Goal: Find specific page/section: Find specific page/section

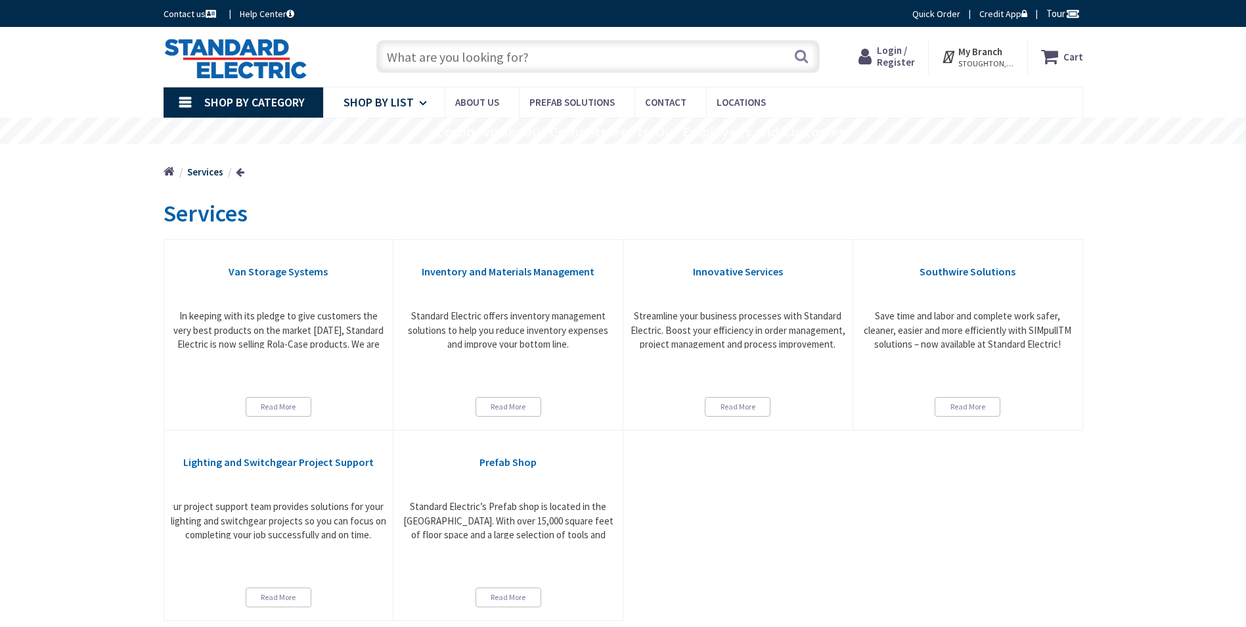
click at [383, 96] on span "Shop By List" at bounding box center [379, 102] width 70 height 15
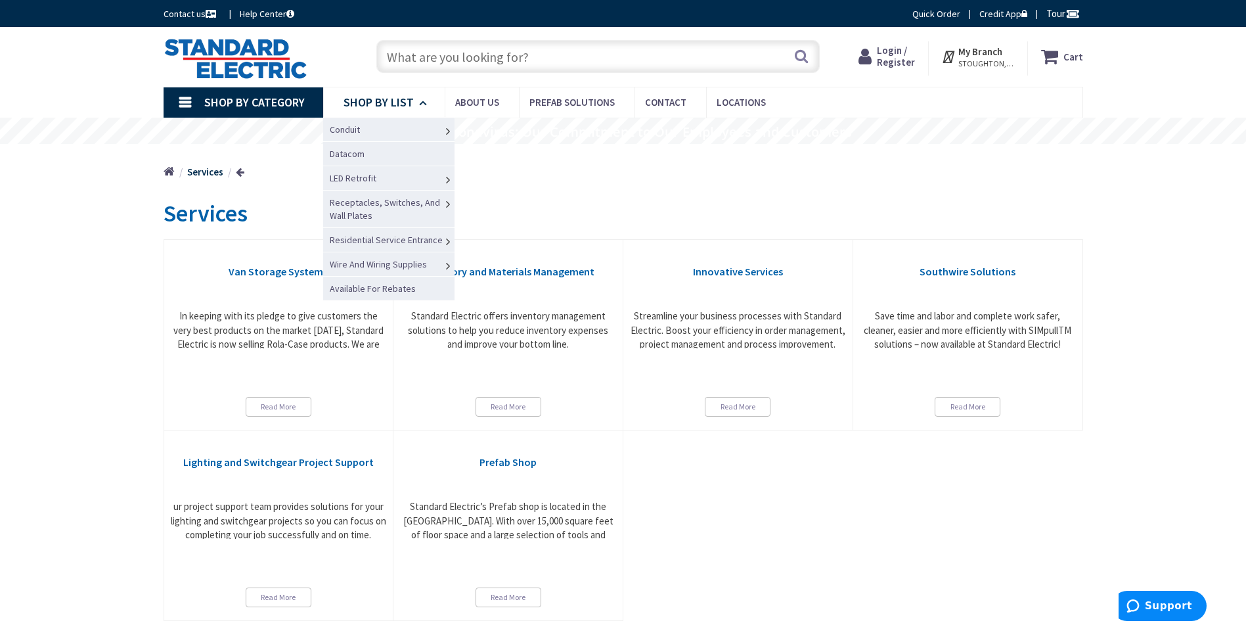
click at [383, 96] on span "Shop By List" at bounding box center [379, 102] width 70 height 15
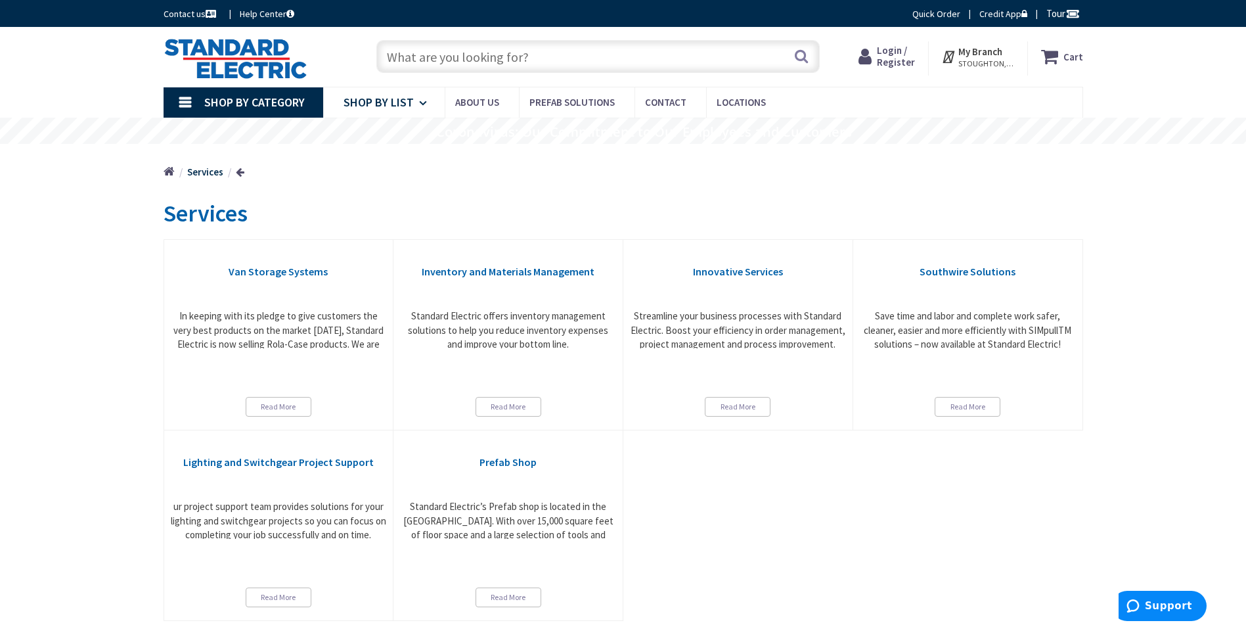
click at [383, 96] on span "Shop By List" at bounding box center [379, 102] width 70 height 15
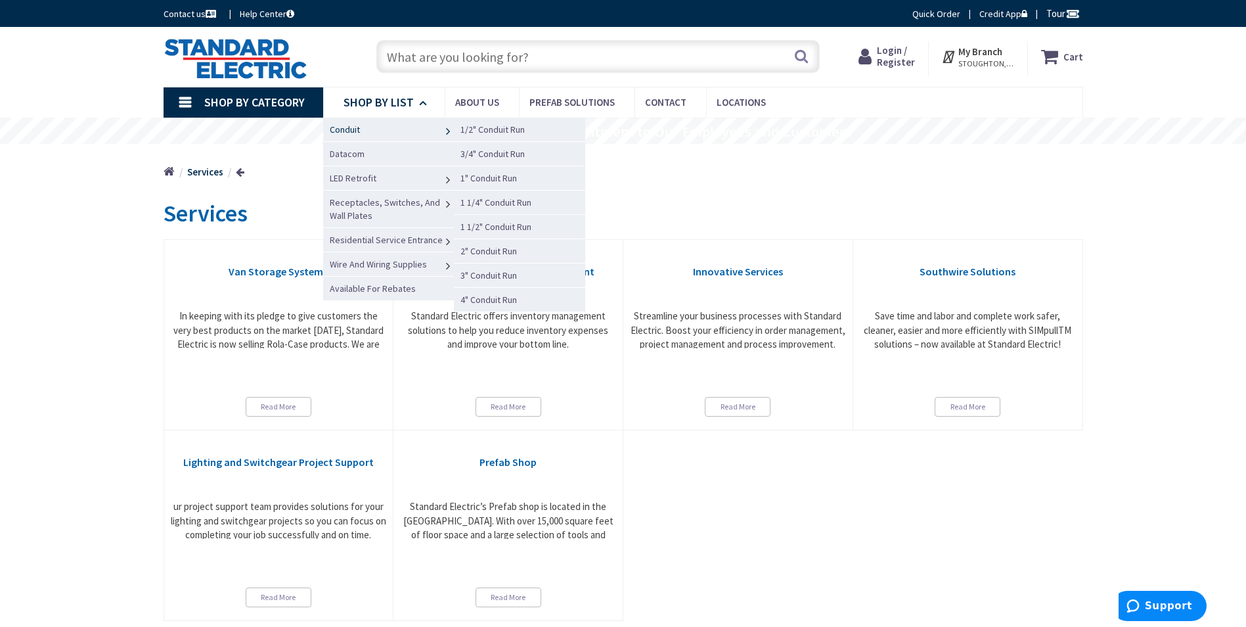
click at [379, 123] on link "Conduit" at bounding box center [388, 129] width 131 height 24
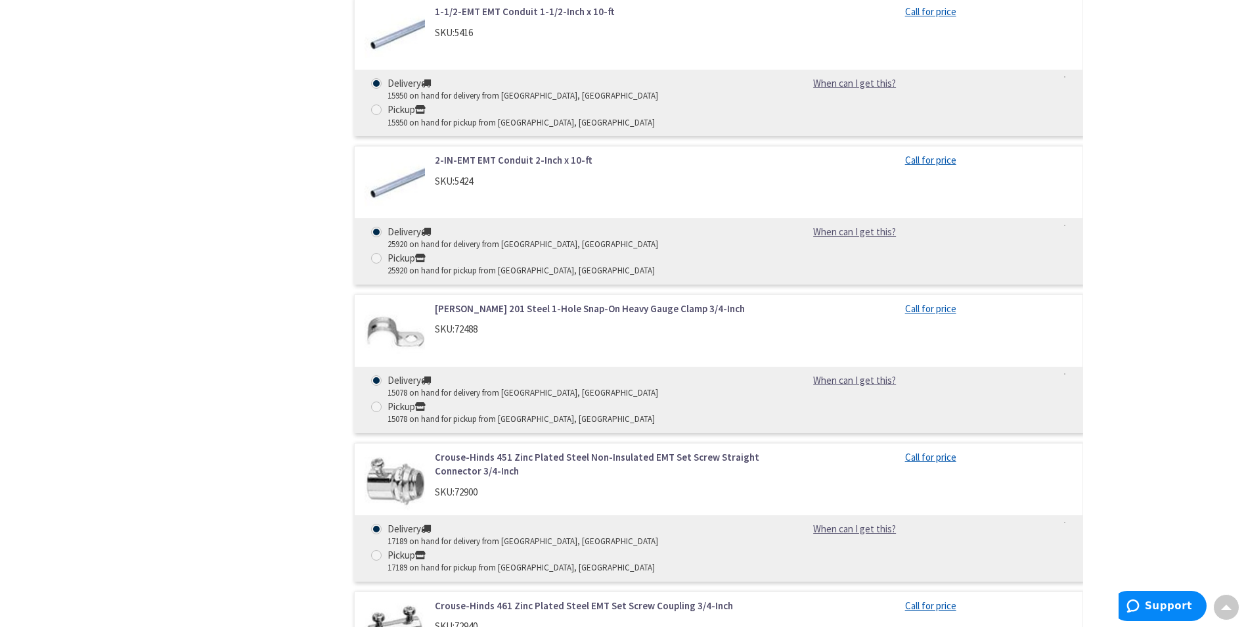
scroll to position [1445, 0]
